Goal: Information Seeking & Learning: Find specific fact

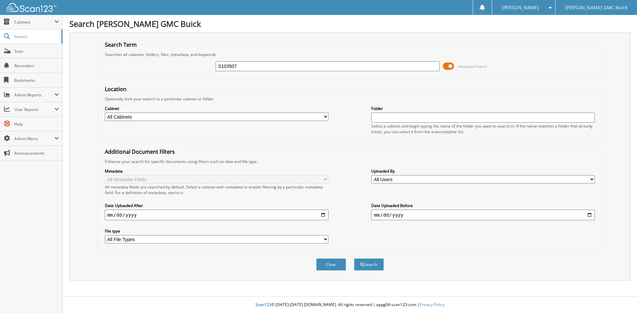
type input "S103507"
click at [354, 259] on button "Search" at bounding box center [369, 265] width 30 height 12
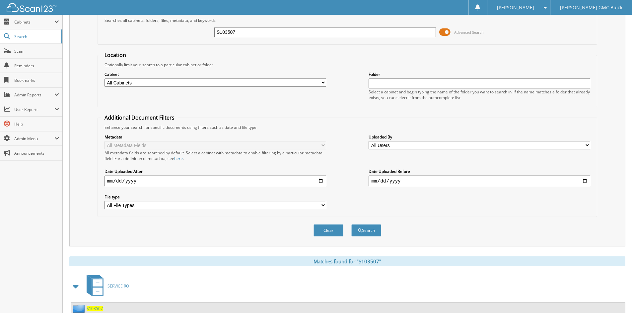
scroll to position [57, 0]
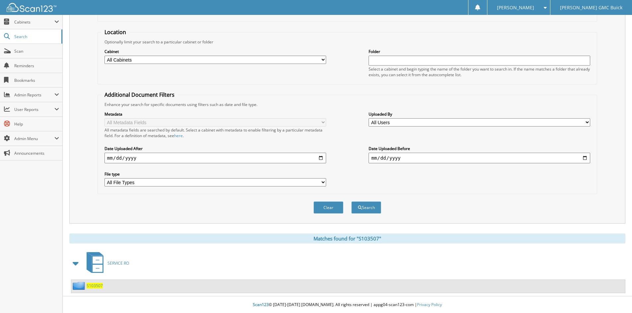
click at [89, 287] on span "S103507" at bounding box center [95, 286] width 16 height 6
